Goal: Check status: Check status

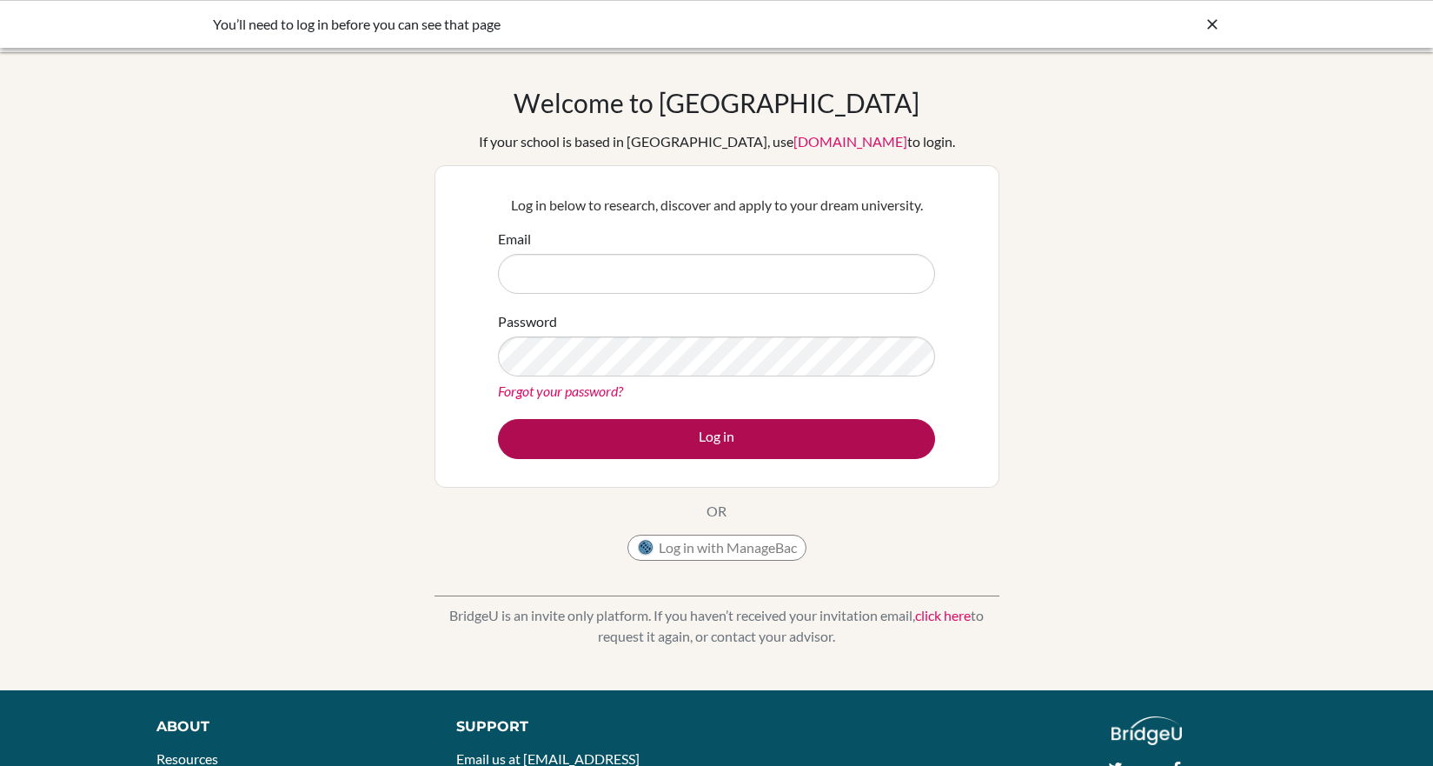
type input "mstilkenboom@danubeschool.com"
click at [713, 440] on button "Log in" at bounding box center [716, 439] width 437 height 40
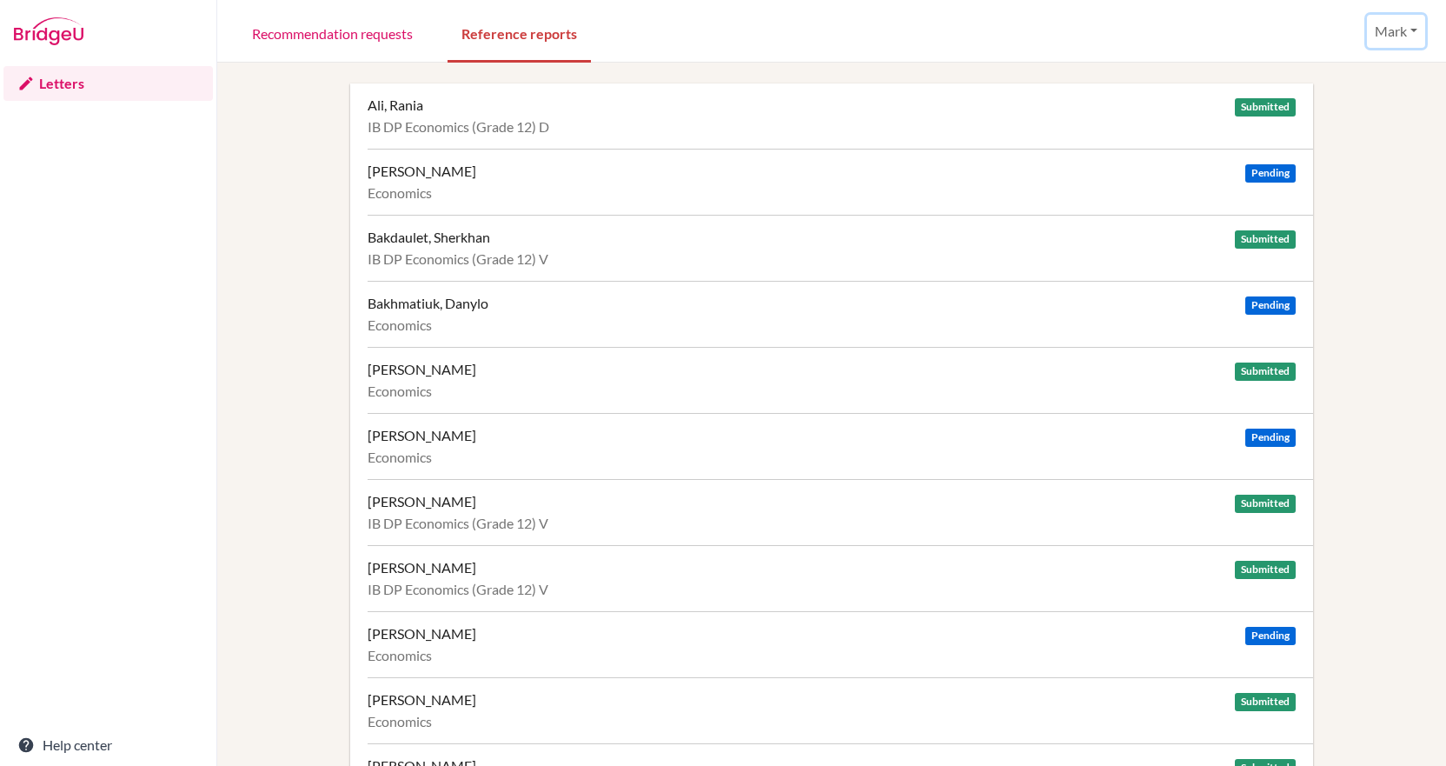
click at [1392, 36] on button "Mark" at bounding box center [1396, 31] width 58 height 33
click at [893, 61] on div "Recommendation requests Reference reports Mark Profile Log out Your browser is …" at bounding box center [831, 31] width 1229 height 63
click at [514, 37] on link "Reference reports" at bounding box center [519, 33] width 143 height 60
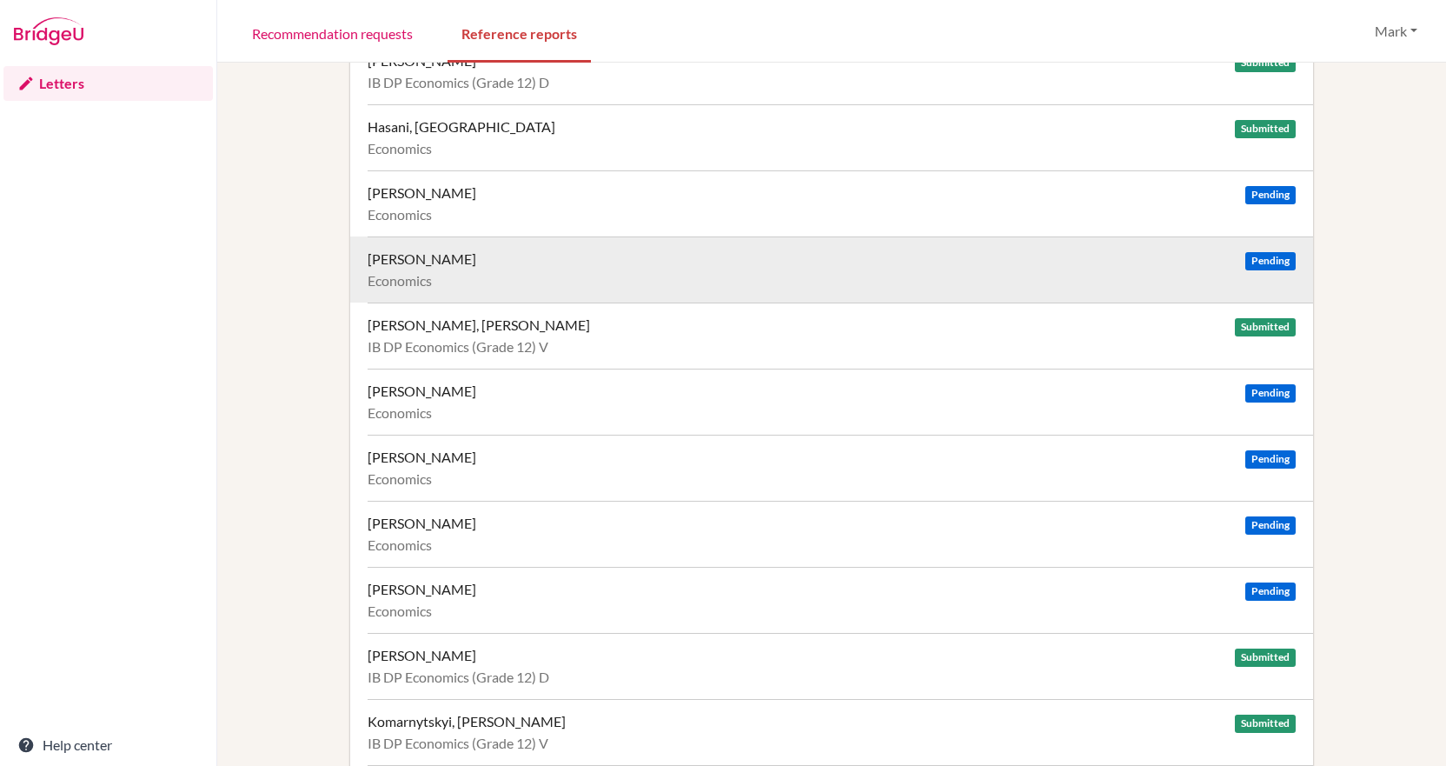
scroll to position [1564, 0]
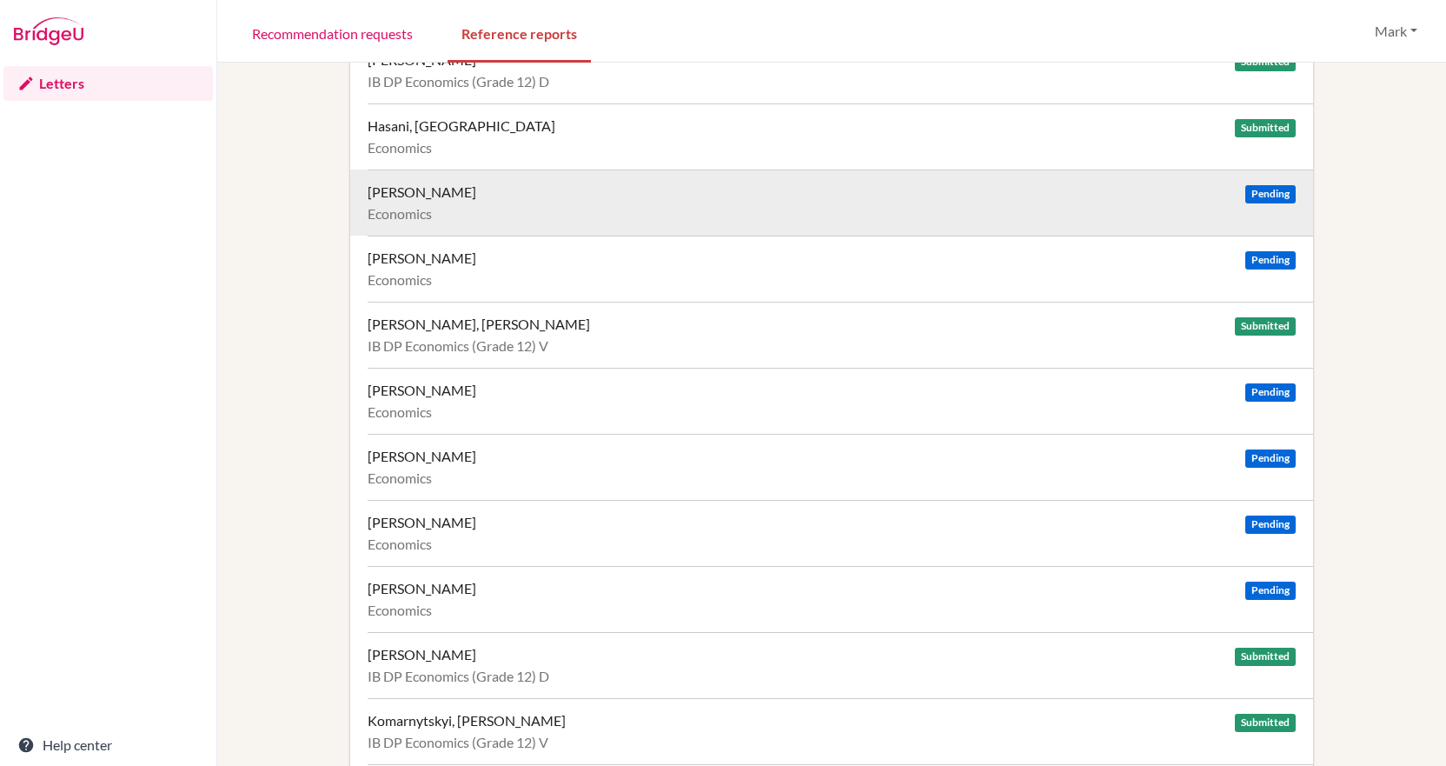
click at [472, 195] on div "[PERSON_NAME]" at bounding box center [422, 191] width 109 height 17
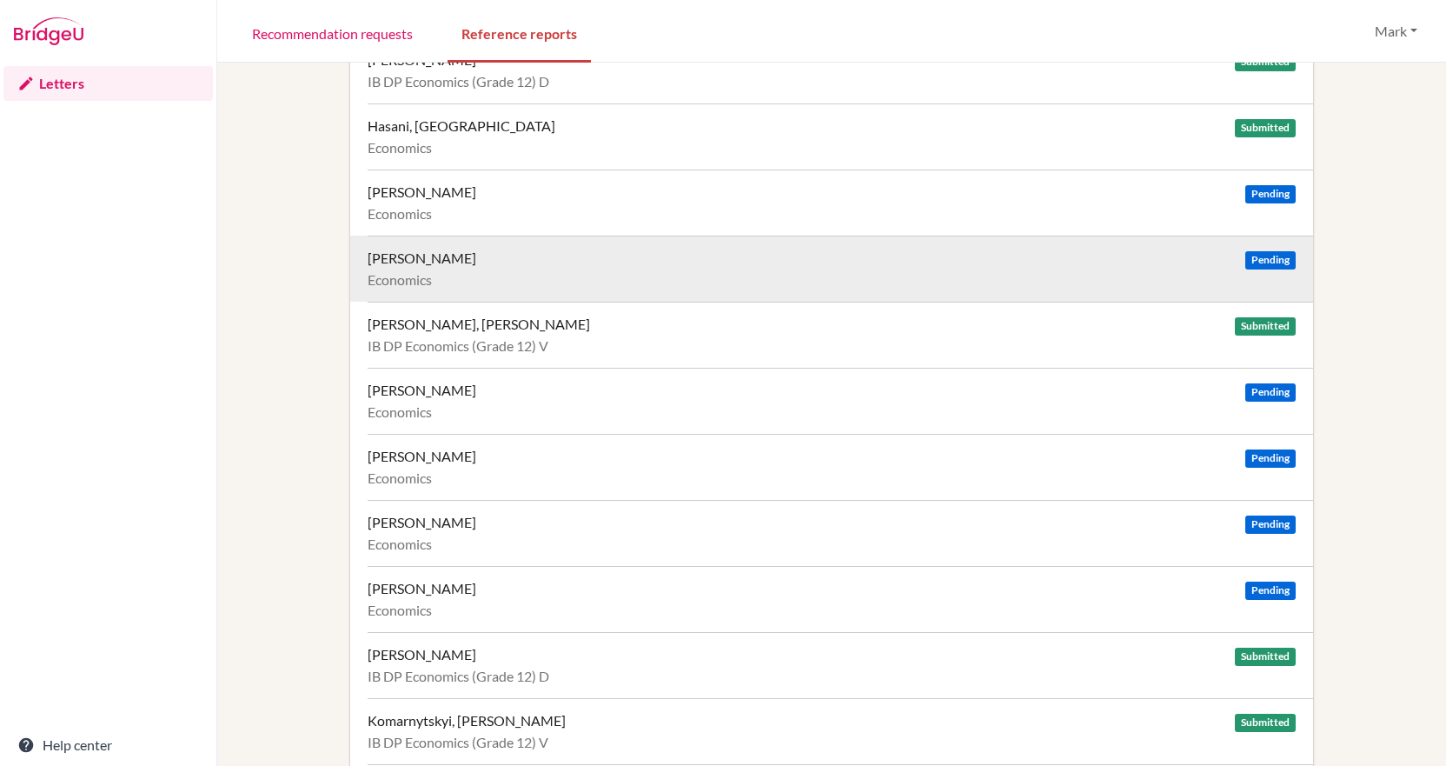
click at [448, 262] on div "Hisem, Viktoriia" at bounding box center [422, 257] width 109 height 17
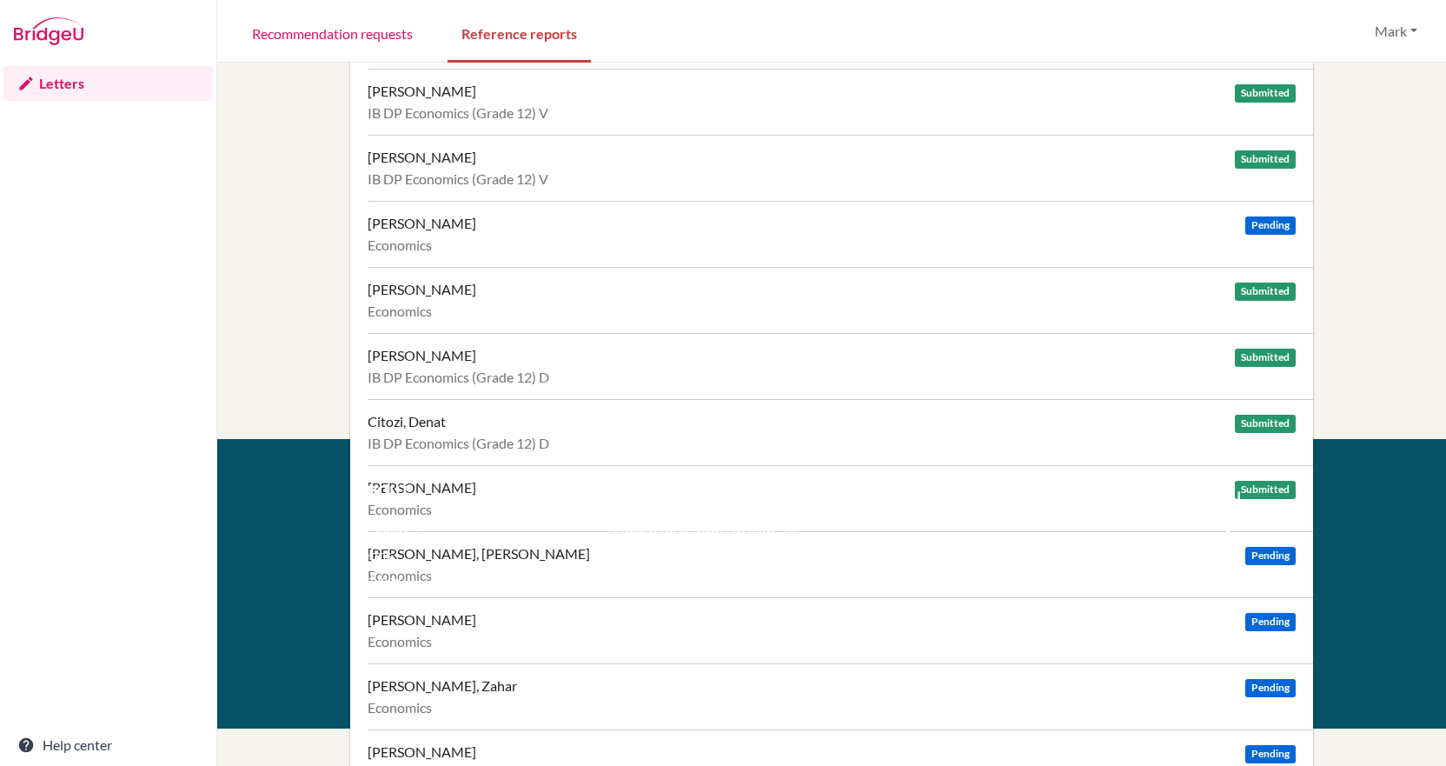
scroll to position [348, 0]
